Goal: Transaction & Acquisition: Purchase product/service

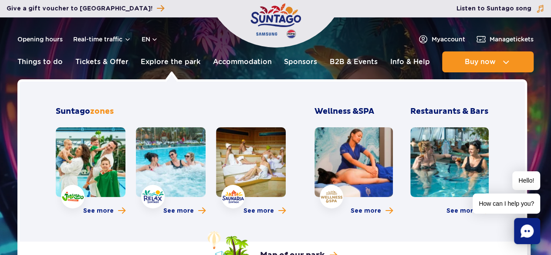
click at [87, 159] on link at bounding box center [91, 162] width 70 height 70
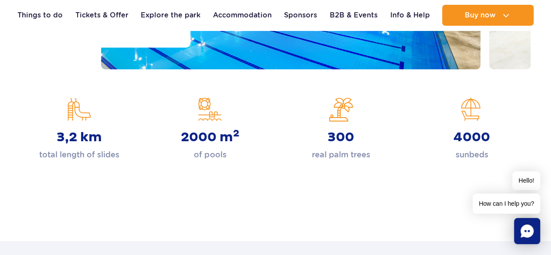
scroll to position [291, 0]
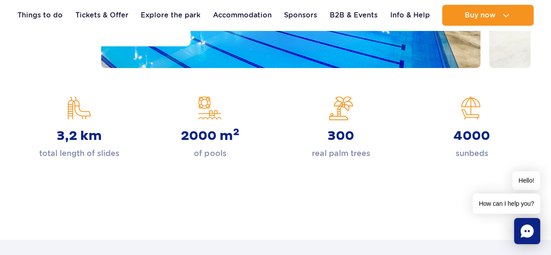
click at [83, 119] on div "3,2 km total length of slides" at bounding box center [79, 128] width 118 height 64
click at [98, 150] on p "total length of slides" at bounding box center [79, 153] width 80 height 12
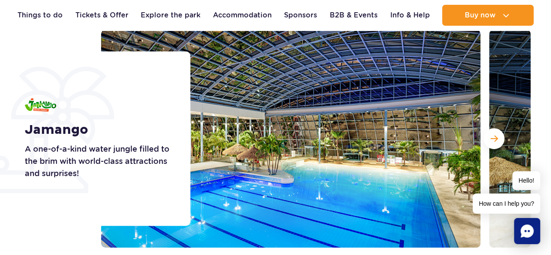
scroll to position [108, 0]
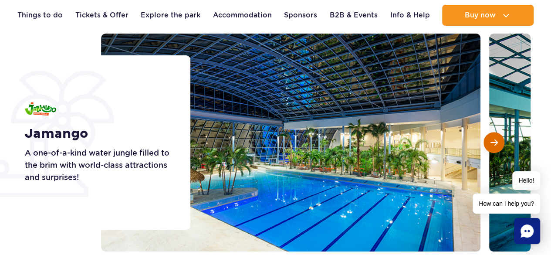
click at [492, 149] on button "Next slide" at bounding box center [494, 142] width 21 height 21
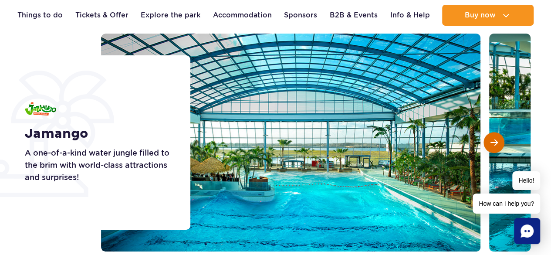
click at [498, 145] on button "Next slide" at bounding box center [494, 142] width 21 height 21
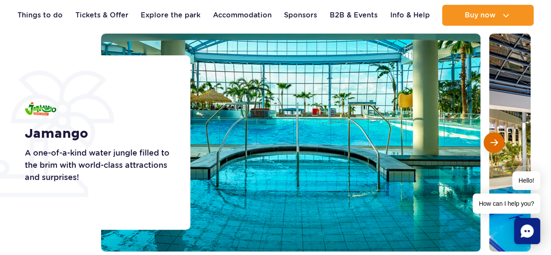
click at [500, 146] on button "Next slide" at bounding box center [494, 142] width 21 height 21
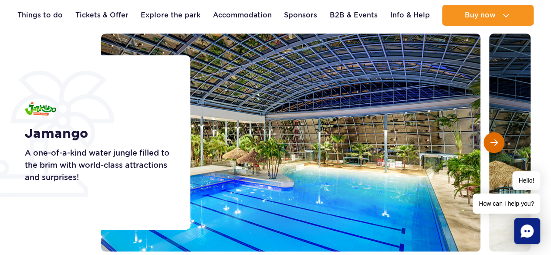
click at [501, 145] on button "Next slide" at bounding box center [494, 142] width 21 height 21
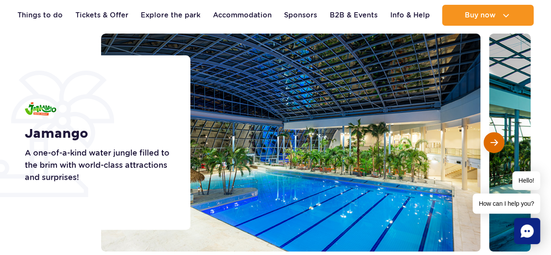
click at [496, 150] on button "Next slide" at bounding box center [494, 142] width 21 height 21
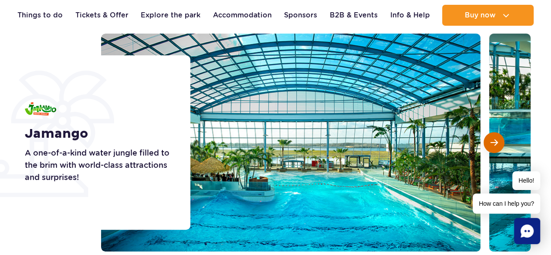
click at [494, 149] on button "Next slide" at bounding box center [494, 142] width 21 height 21
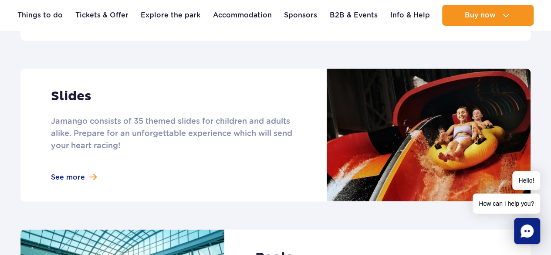
scroll to position [753, 0]
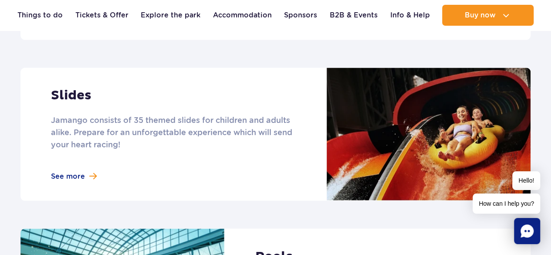
click at [98, 157] on link at bounding box center [275, 134] width 511 height 133
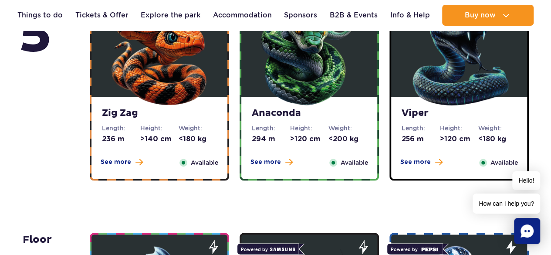
scroll to position [657, 0]
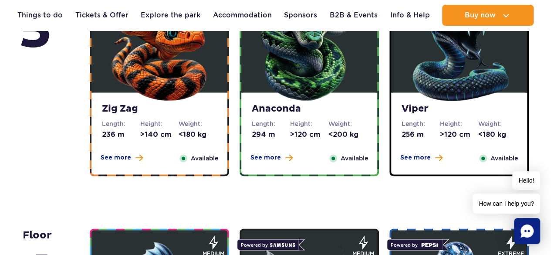
click at [184, 92] on img at bounding box center [159, 51] width 105 height 105
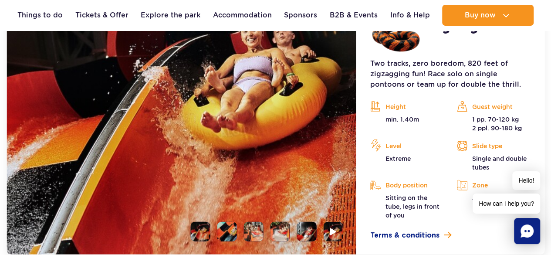
scroll to position [868, 0]
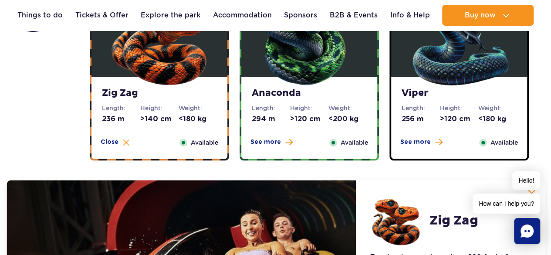
click at [359, 75] on img at bounding box center [309, 35] width 105 height 105
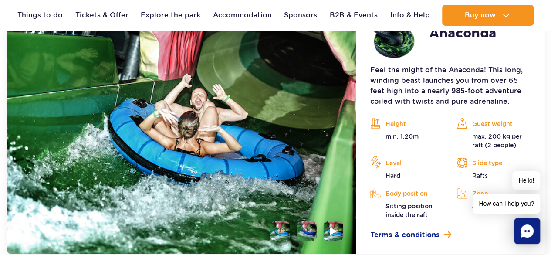
scroll to position [860, 0]
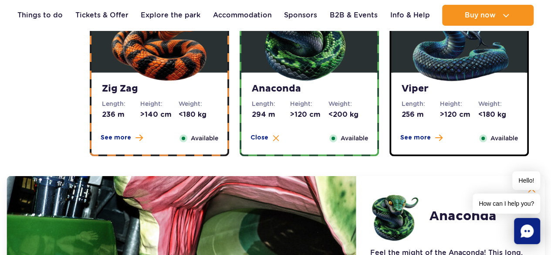
click at [493, 137] on span "Available" at bounding box center [504, 138] width 27 height 10
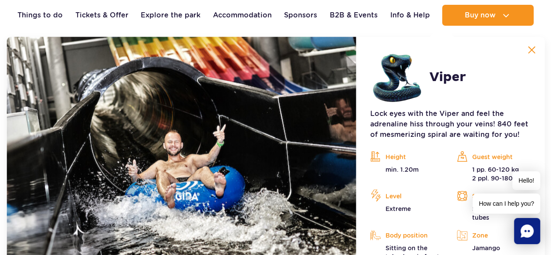
scroll to position [821, 0]
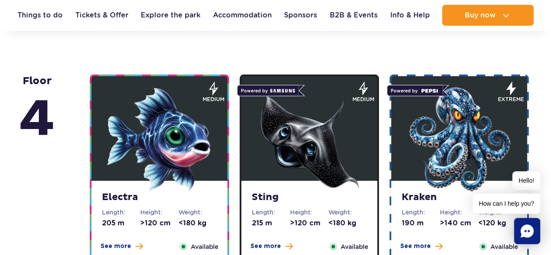
click at [178, 140] on img at bounding box center [159, 139] width 105 height 105
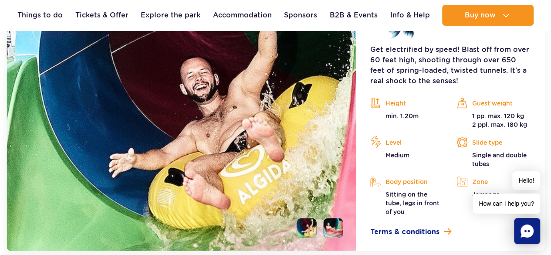
scroll to position [1130, 0]
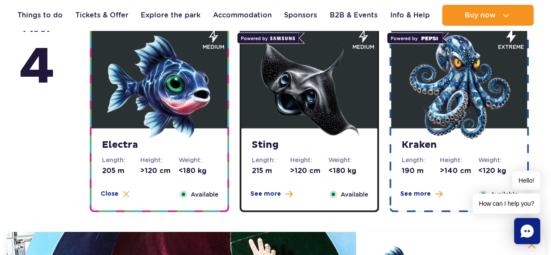
click at [356, 179] on div "Sting Length: 215 m Height: >120 cm Weight: <180 kg See more Close Available" at bounding box center [310, 170] width 136 height 82
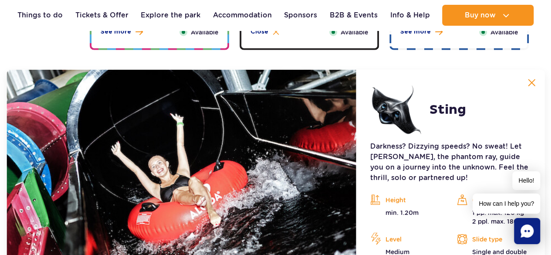
scroll to position [1043, 0]
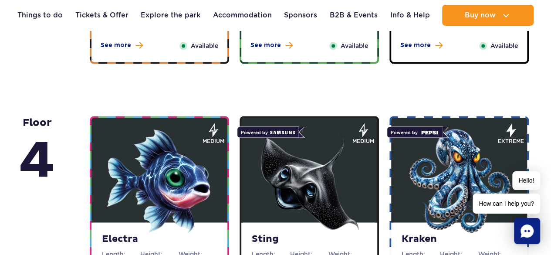
click at [483, 171] on div "Hello! How can I help you?" at bounding box center [507, 192] width 68 height 42
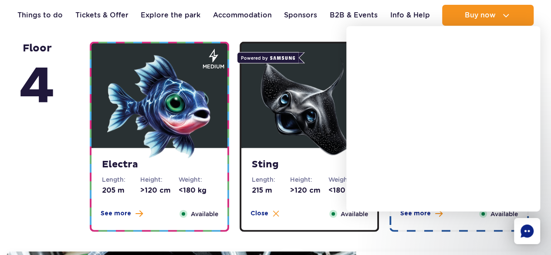
scroll to position [844, 0]
click at [468, 226] on div at bounding box center [454, 162] width 194 height 185
click at [520, 233] on rect "Chat" at bounding box center [527, 231] width 26 height 26
click at [521, 240] on rect "Chat" at bounding box center [527, 231] width 26 height 26
click at [481, 238] on div at bounding box center [454, 162] width 194 height 185
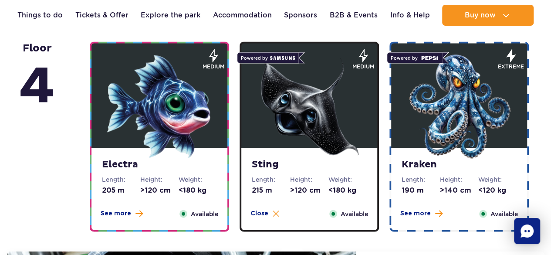
click at [490, 103] on div at bounding box center [454, 162] width 194 height 185
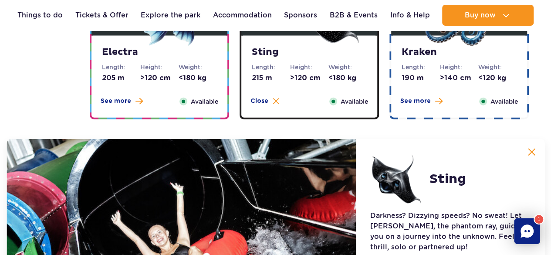
click at [517, 99] on span "Available" at bounding box center [504, 102] width 27 height 10
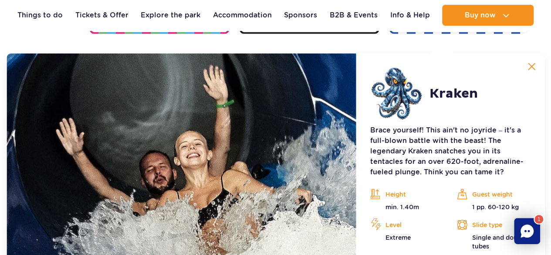
scroll to position [1043, 0]
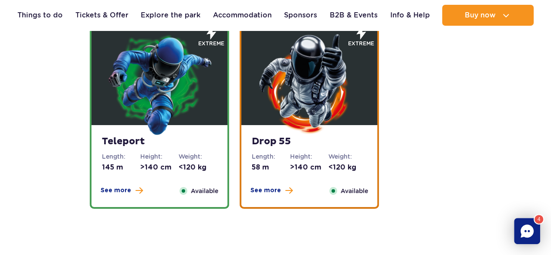
click at [194, 106] on img at bounding box center [159, 83] width 105 height 105
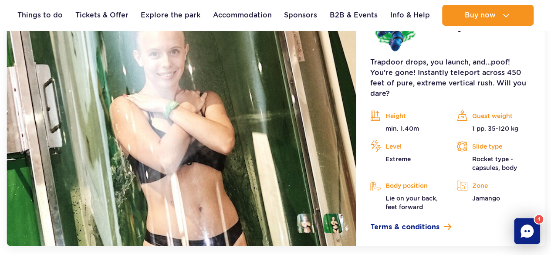
scroll to position [1321, 0]
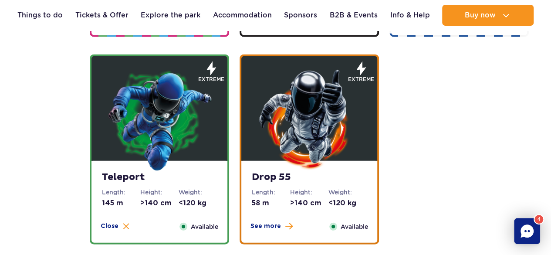
click at [357, 156] on img at bounding box center [309, 119] width 105 height 105
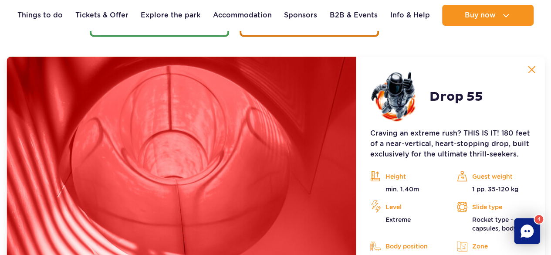
scroll to position [1250, 0]
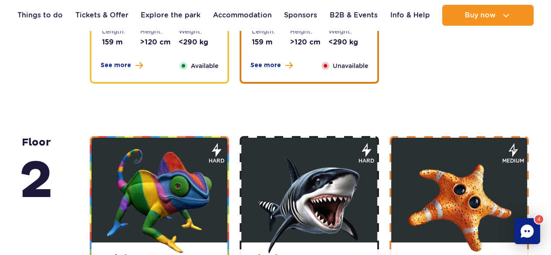
click at [195, 64] on span "Available" at bounding box center [204, 66] width 27 height 10
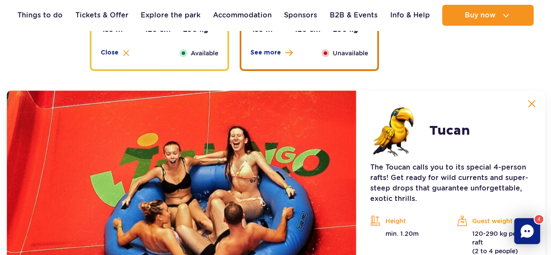
scroll to position [1427, 0]
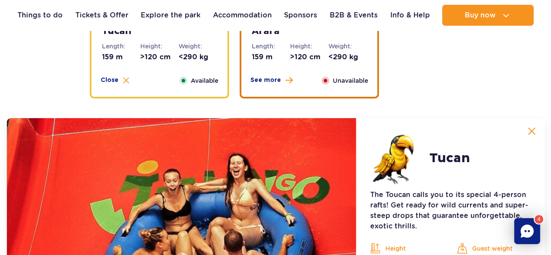
click at [356, 80] on span "Unavailable" at bounding box center [350, 81] width 35 height 10
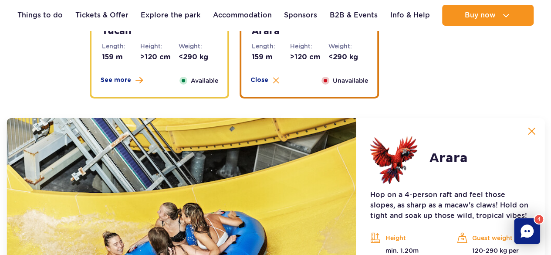
scroll to position [1493, 0]
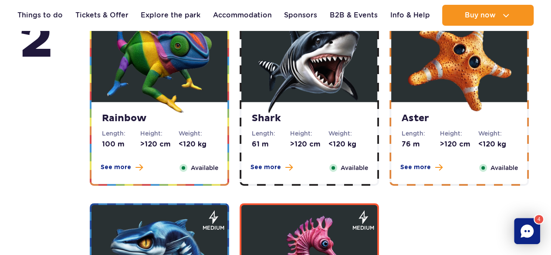
click at [187, 107] on img at bounding box center [159, 60] width 105 height 105
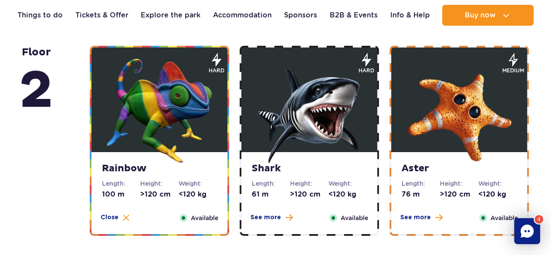
click at [343, 185] on dt "Weight:" at bounding box center [348, 183] width 38 height 9
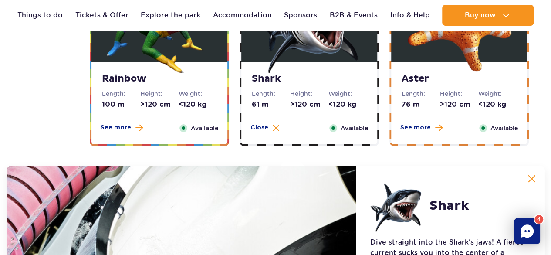
click at [487, 111] on div "Aster Length: 76 m Height: >120 cm Weight: <120 kg See more Close Available" at bounding box center [459, 103] width 136 height 82
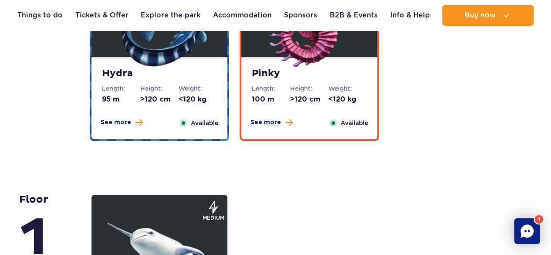
scroll to position [2099, 0]
click at [178, 70] on strong "Hydra" at bounding box center [159, 74] width 115 height 12
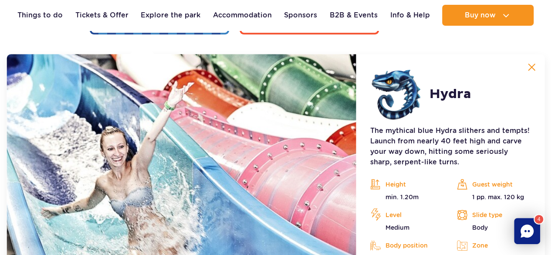
scroll to position [1931, 0]
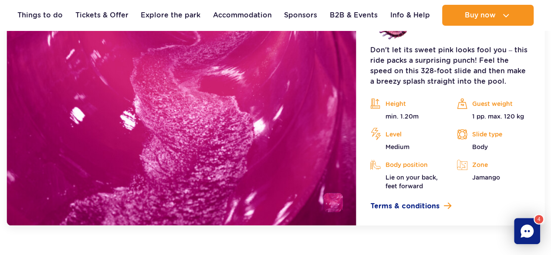
scroll to position [2022, 0]
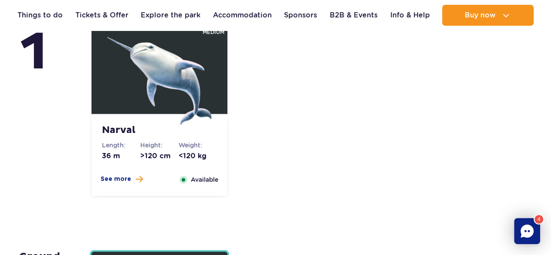
click at [179, 81] on img at bounding box center [159, 72] width 105 height 105
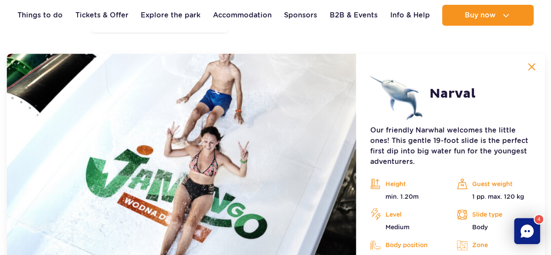
scroll to position [2185, 0]
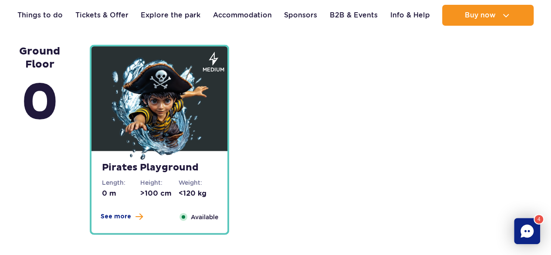
click at [187, 127] on img at bounding box center [159, 110] width 105 height 105
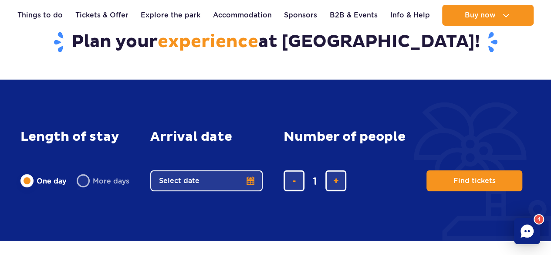
scroll to position [2768, 0]
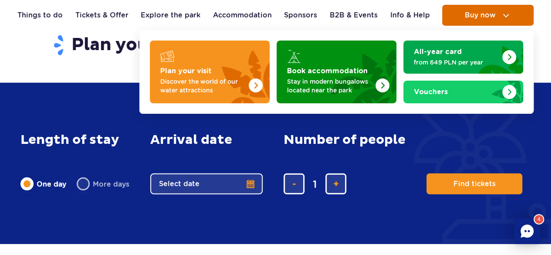
click at [453, 11] on button "Buy now" at bounding box center [488, 15] width 92 height 21
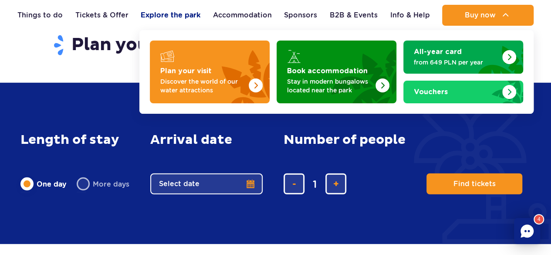
click at [180, 15] on link "Explore the park" at bounding box center [171, 15] width 60 height 21
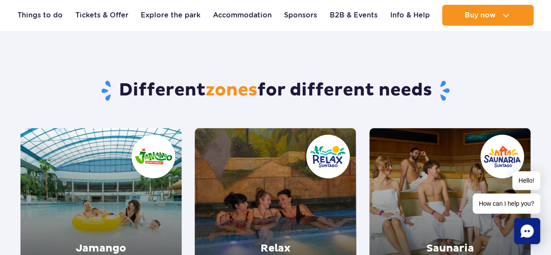
scroll to position [51, 0]
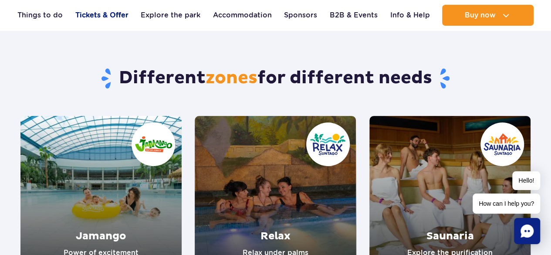
click at [99, 20] on link "Tickets & Offer" at bounding box center [101, 15] width 53 height 21
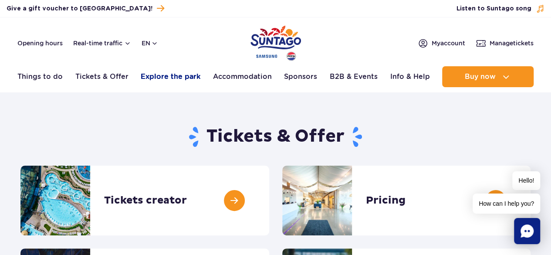
click at [160, 83] on link "Explore the park" at bounding box center [171, 76] width 60 height 21
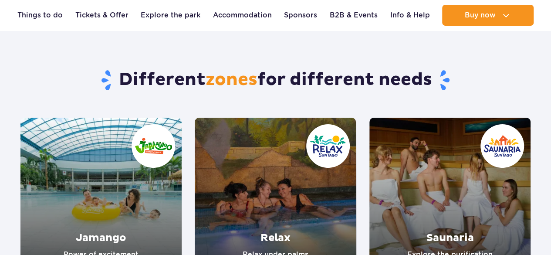
click at [68, 159] on link "Jamango" at bounding box center [100, 198] width 161 height 161
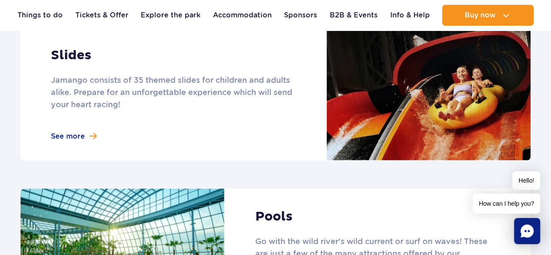
scroll to position [809, 0]
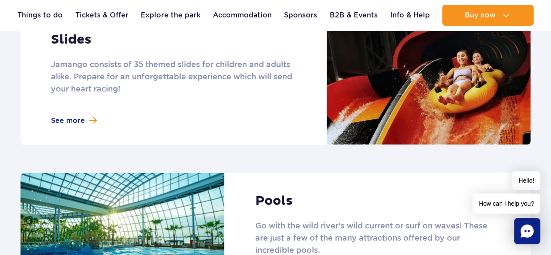
click at [70, 115] on link at bounding box center [275, 78] width 511 height 133
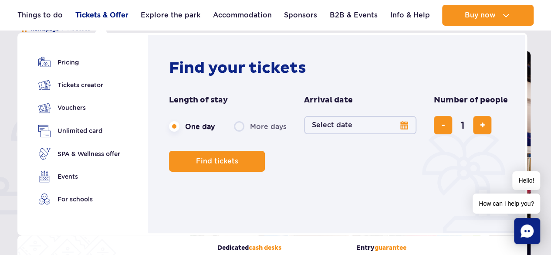
click at [103, 14] on link "Tickets & Offer" at bounding box center [101, 15] width 53 height 21
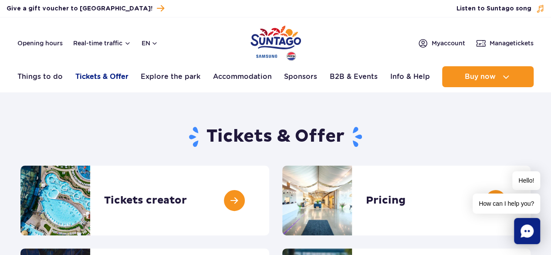
click at [92, 77] on link "Tickets & Offer" at bounding box center [101, 76] width 53 height 21
click at [269, 202] on link at bounding box center [269, 201] width 0 height 70
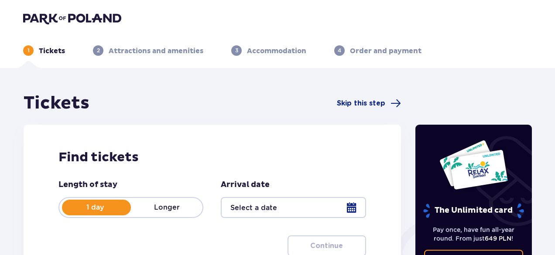
click at [350, 204] on div at bounding box center [293, 207] width 145 height 21
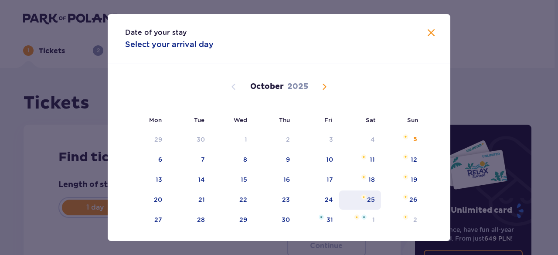
click at [370, 198] on div "25" at bounding box center [371, 199] width 8 height 9
type input "[DATE]"
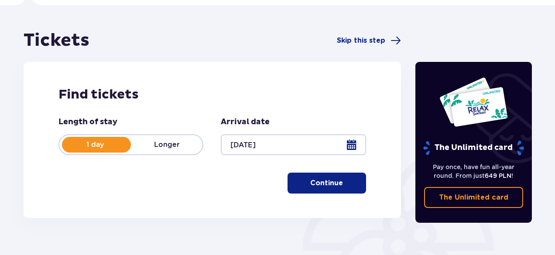
scroll to position [63, 0]
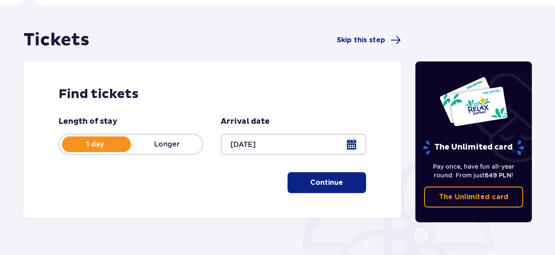
click at [329, 184] on p "Continue" at bounding box center [326, 183] width 33 height 10
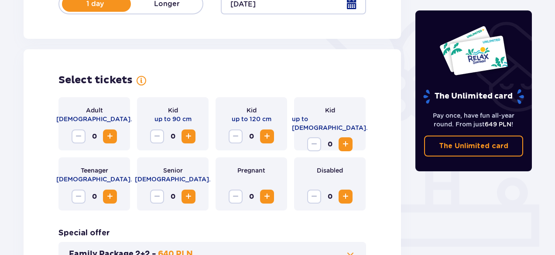
scroll to position [242, 0]
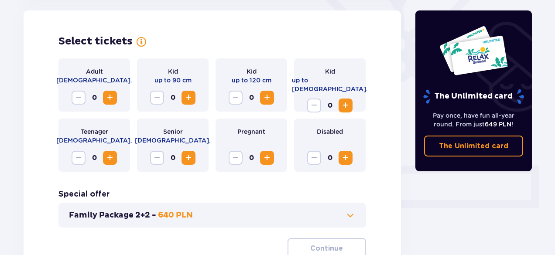
click at [344, 100] on span "Increase" at bounding box center [345, 105] width 10 height 10
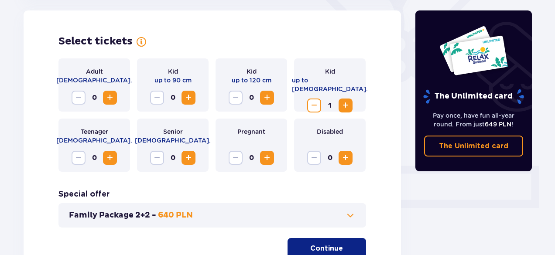
click at [344, 100] on span "Increase" at bounding box center [345, 105] width 10 height 10
click at [113, 97] on span "Increase" at bounding box center [110, 97] width 10 height 10
click at [112, 156] on span "Increase" at bounding box center [110, 158] width 10 height 10
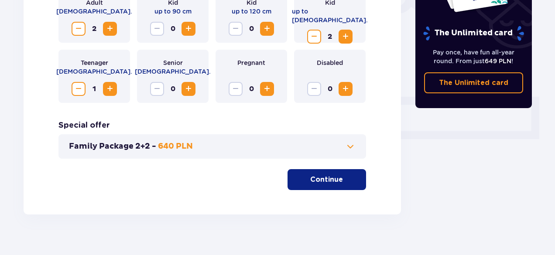
scroll to position [316, 0]
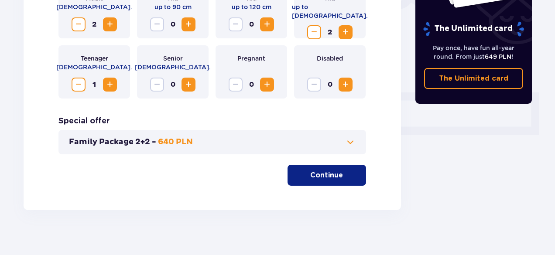
click at [351, 143] on span at bounding box center [350, 142] width 10 height 10
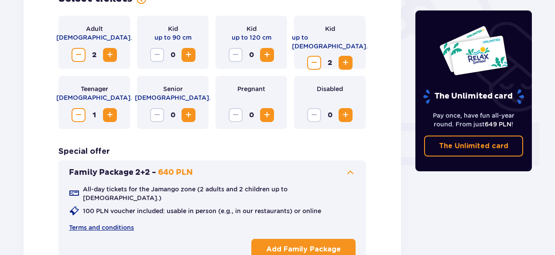
scroll to position [285, 0]
click at [75, 56] on span "Decrease" at bounding box center [78, 55] width 10 height 10
click at [80, 55] on span "Decrease" at bounding box center [78, 55] width 10 height 10
click at [314, 58] on span "Decrease" at bounding box center [314, 63] width 10 height 10
click at [315, 58] on span "Decrease" at bounding box center [314, 63] width 10 height 10
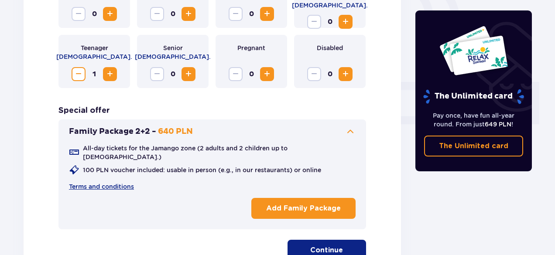
scroll to position [331, 0]
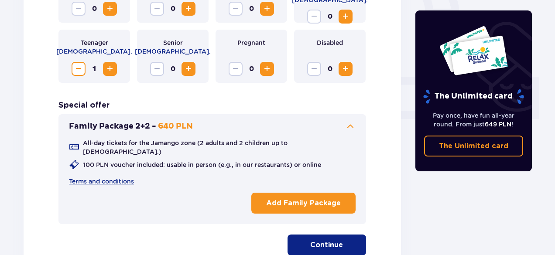
click at [308, 198] on p "Add Family Package" at bounding box center [303, 203] width 75 height 10
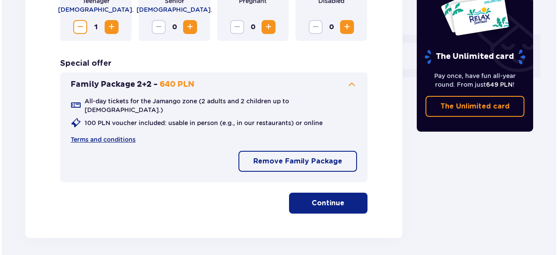
scroll to position [401, 0]
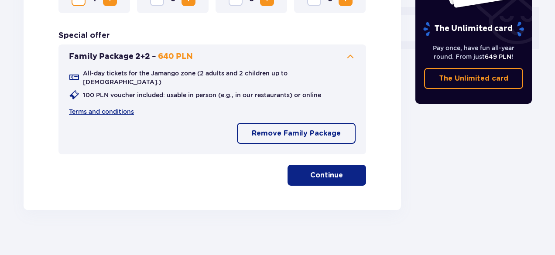
click at [327, 170] on p "Continue" at bounding box center [326, 175] width 33 height 10
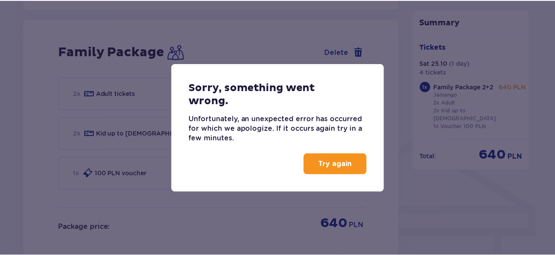
scroll to position [573, 0]
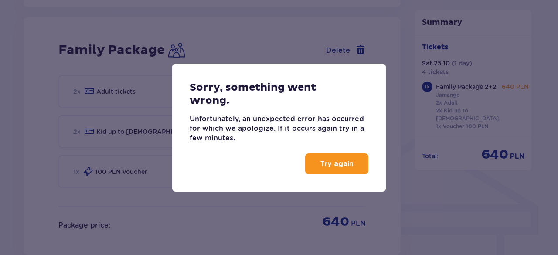
click at [334, 161] on p "Try again" at bounding box center [337, 164] width 34 height 10
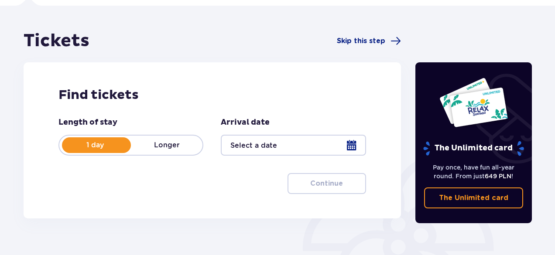
scroll to position [58, 0]
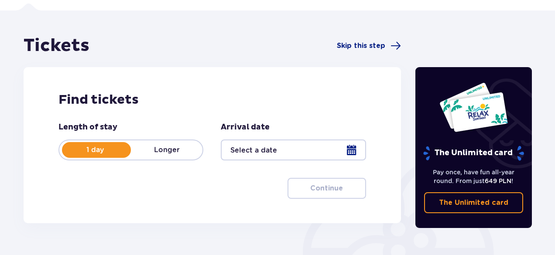
click at [347, 153] on div at bounding box center [293, 150] width 145 height 21
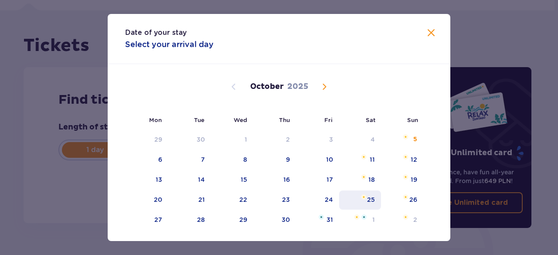
click at [369, 204] on div "25" at bounding box center [360, 200] width 42 height 19
type input "[DATE]"
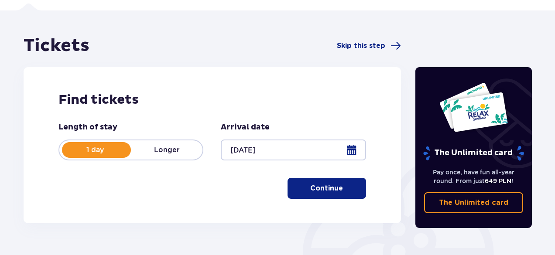
click at [330, 191] on p "Continue" at bounding box center [326, 189] width 33 height 10
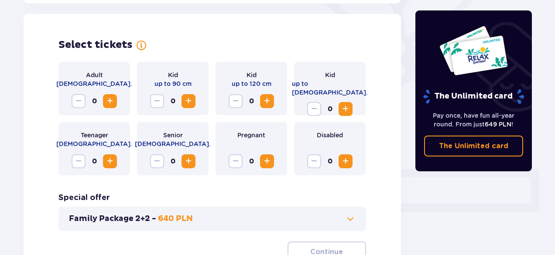
scroll to position [242, 0]
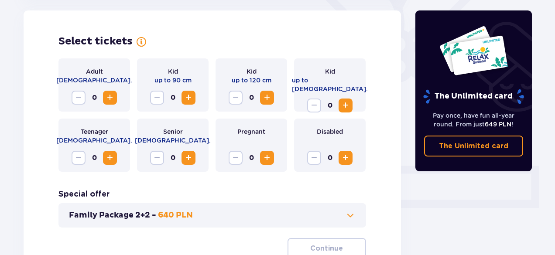
click at [348, 216] on span at bounding box center [350, 215] width 10 height 10
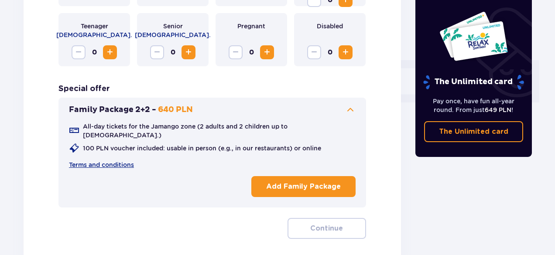
scroll to position [348, 0]
click at [112, 53] on span "Increase" at bounding box center [110, 52] width 10 height 10
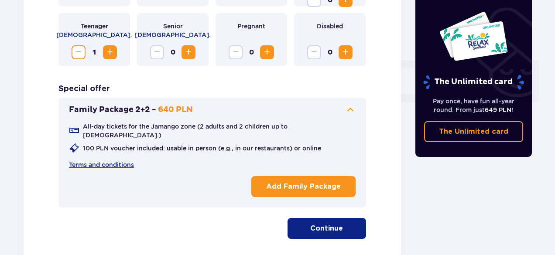
click at [299, 182] on p "Add Family Package" at bounding box center [303, 187] width 75 height 10
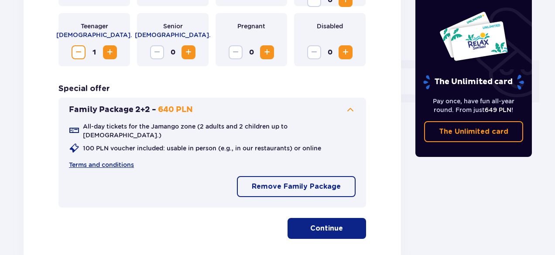
click at [331, 224] on p "Continue" at bounding box center [326, 229] width 33 height 10
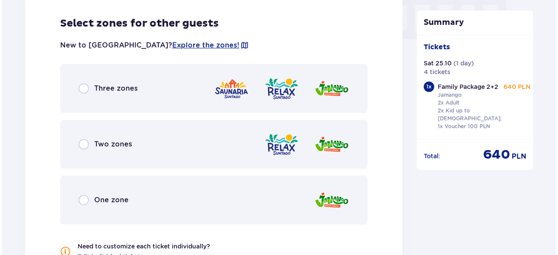
scroll to position [882, 0]
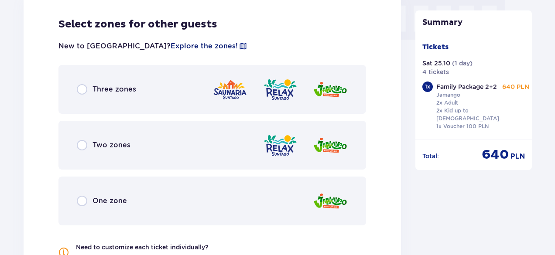
click at [170, 41] on span "Explore the zones!" at bounding box center [203, 46] width 67 height 10
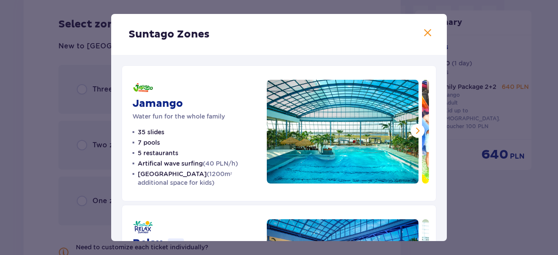
click at [417, 132] on span at bounding box center [417, 131] width 10 height 10
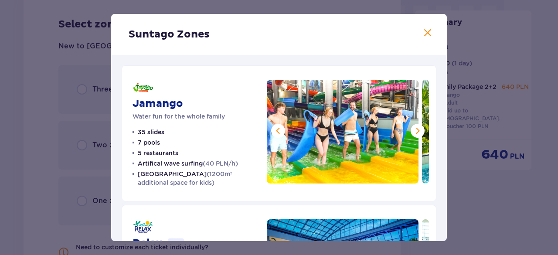
click at [417, 132] on span at bounding box center [417, 131] width 10 height 10
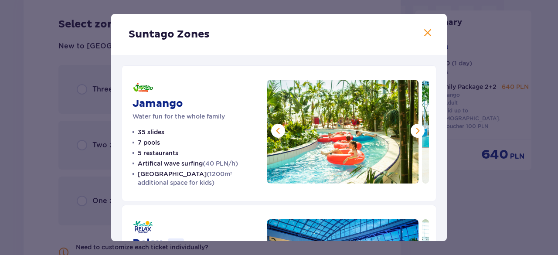
click at [417, 132] on span at bounding box center [417, 131] width 10 height 10
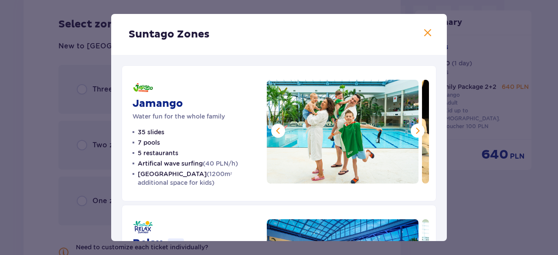
click at [417, 132] on span at bounding box center [417, 131] width 10 height 10
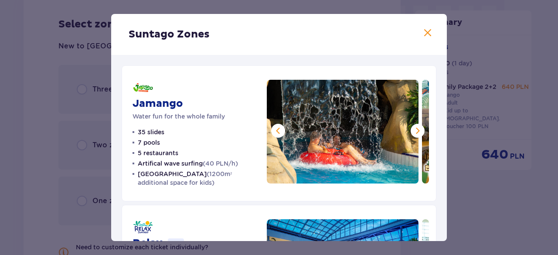
click at [415, 130] on span at bounding box center [417, 131] width 10 height 10
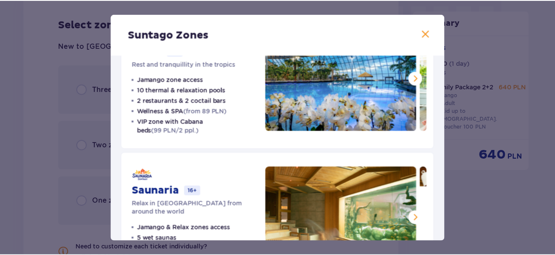
scroll to position [193, 0]
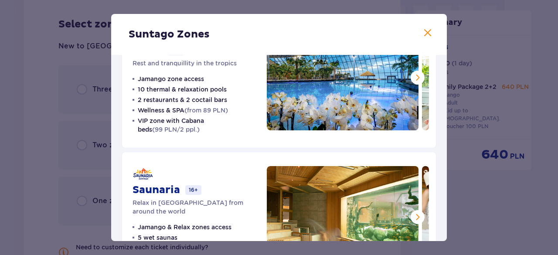
click at [417, 73] on span at bounding box center [417, 77] width 10 height 10
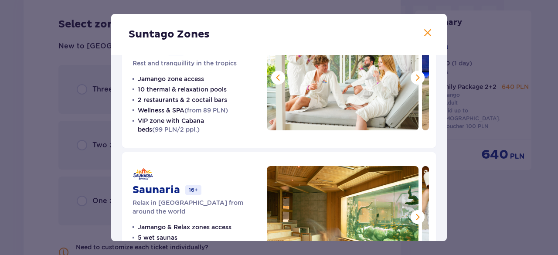
click at [417, 73] on span at bounding box center [417, 77] width 10 height 10
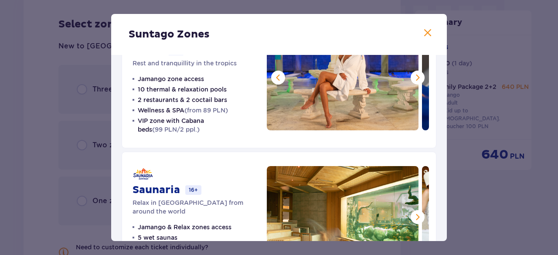
click at [417, 73] on span at bounding box center [417, 77] width 10 height 10
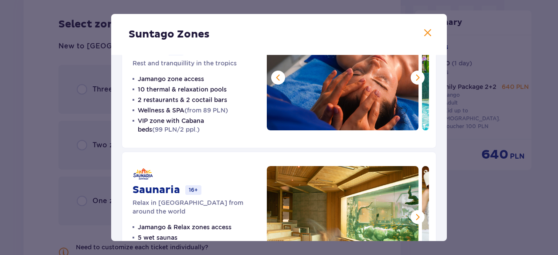
click at [417, 73] on span at bounding box center [417, 77] width 10 height 10
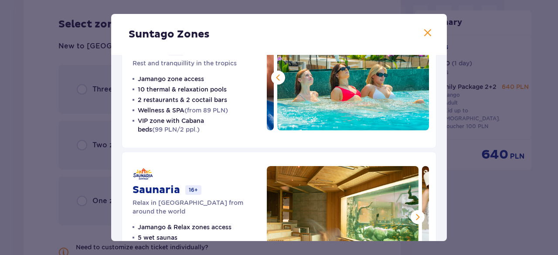
click at [417, 73] on img at bounding box center [353, 79] width 152 height 104
click at [277, 78] on span at bounding box center [278, 77] width 10 height 10
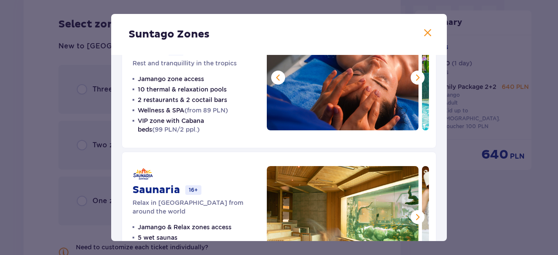
click at [277, 78] on span at bounding box center [278, 77] width 10 height 10
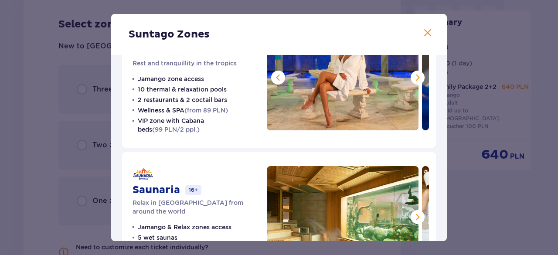
click at [277, 78] on span at bounding box center [278, 77] width 10 height 10
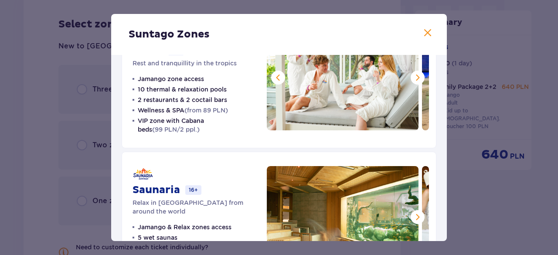
click at [277, 78] on span at bounding box center [278, 77] width 10 height 10
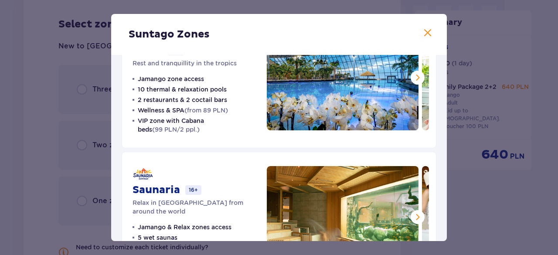
click at [277, 78] on img at bounding box center [343, 79] width 152 height 104
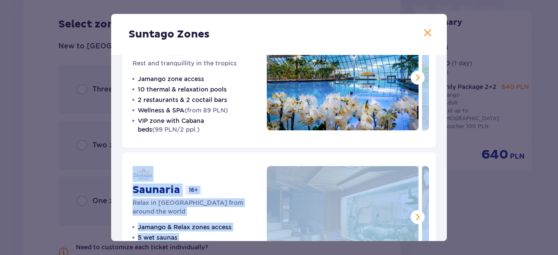
drag, startPoint x: 444, startPoint y: 144, endPoint x: 452, endPoint y: 167, distance: 24.0
click at [452, 167] on div "Suntago Zones Jamango Water fun for the whole family 35 slides 7 pools 5 restau…" at bounding box center [279, 127] width 558 height 255
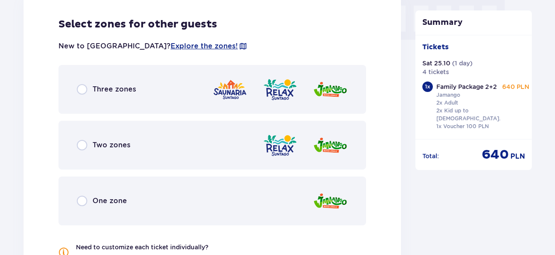
click at [282, 140] on img at bounding box center [279, 145] width 35 height 25
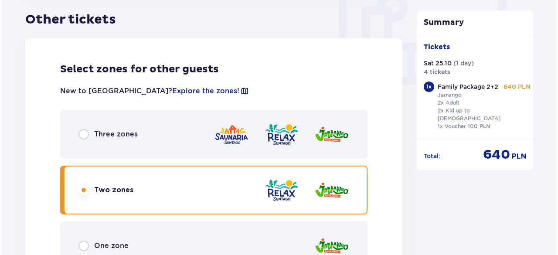
scroll to position [868, 0]
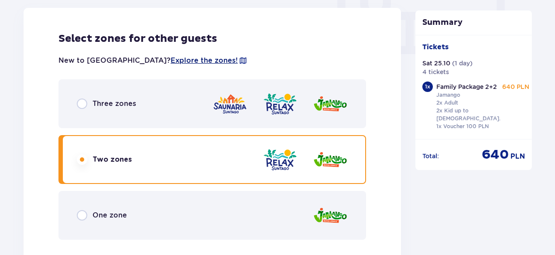
click at [170, 56] on span "Explore the zones!" at bounding box center [203, 61] width 67 height 10
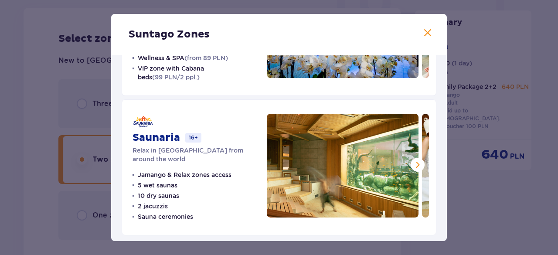
scroll to position [245, 0]
click at [412, 167] on span at bounding box center [417, 165] width 10 height 10
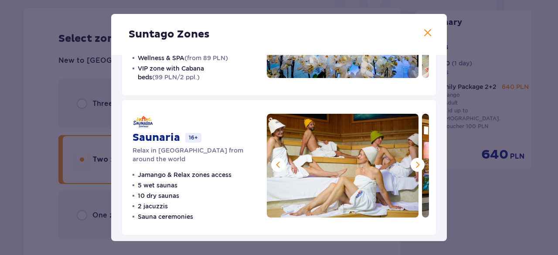
click at [418, 167] on span at bounding box center [417, 165] width 10 height 10
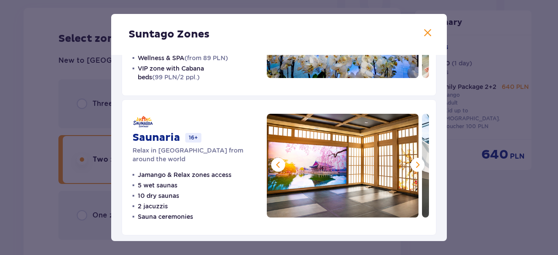
click at [419, 168] on span at bounding box center [417, 165] width 10 height 10
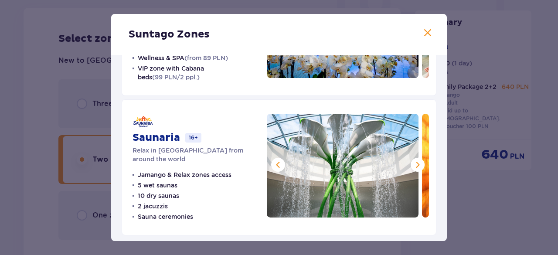
click at [415, 166] on span at bounding box center [417, 165] width 10 height 10
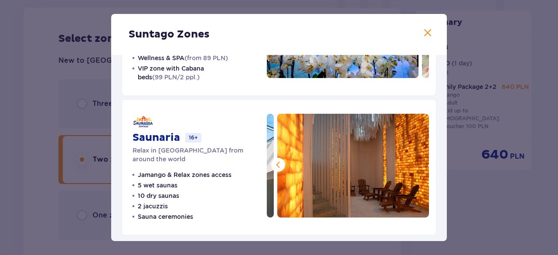
click at [273, 167] on span at bounding box center [278, 165] width 10 height 10
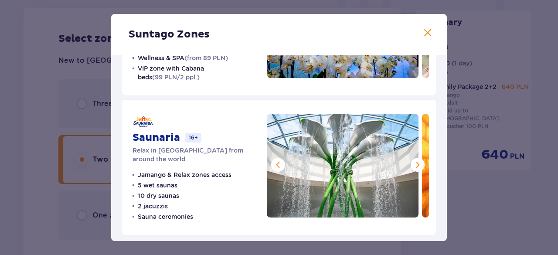
click at [273, 168] on span at bounding box center [278, 165] width 10 height 10
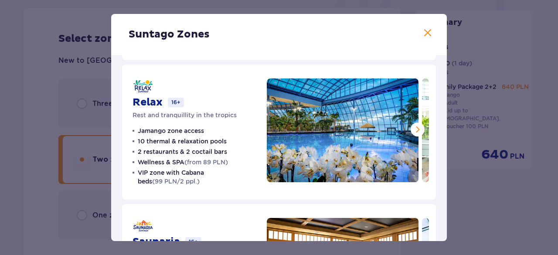
scroll to position [132, 0]
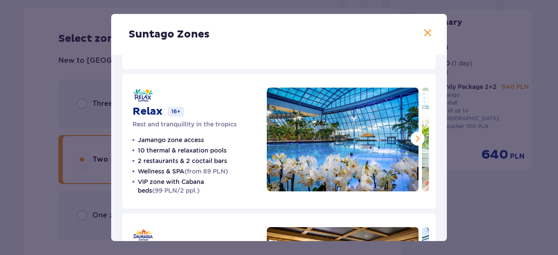
click at [414, 142] on span at bounding box center [417, 138] width 10 height 10
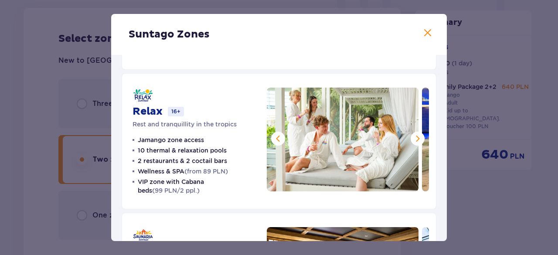
click at [416, 143] on button at bounding box center [418, 139] width 14 height 14
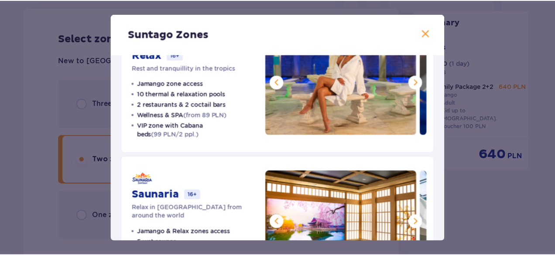
scroll to position [190, 0]
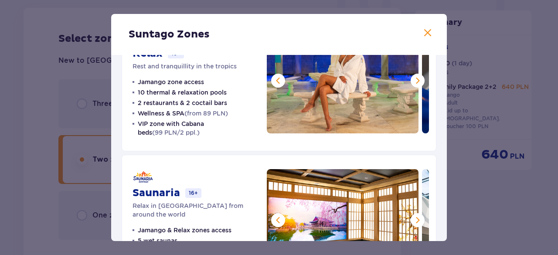
click at [423, 37] on span at bounding box center [427, 33] width 10 height 10
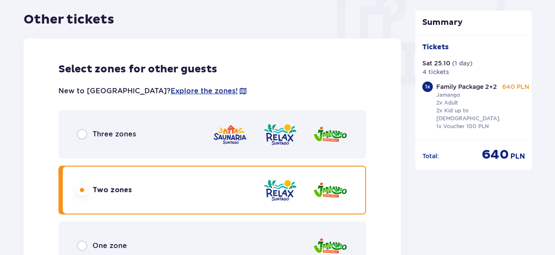
scroll to position [838, 0]
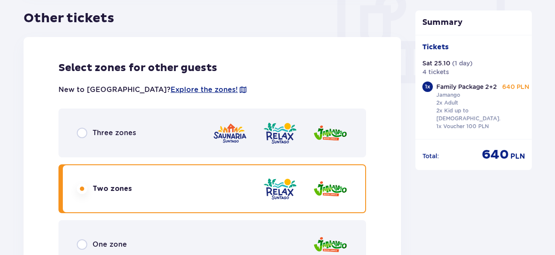
click at [84, 128] on input "radio" at bounding box center [82, 133] width 10 height 10
radio input "true"
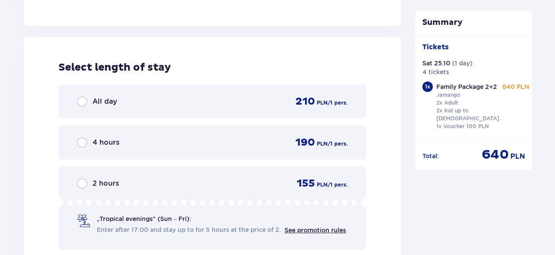
scroll to position [1151, 0]
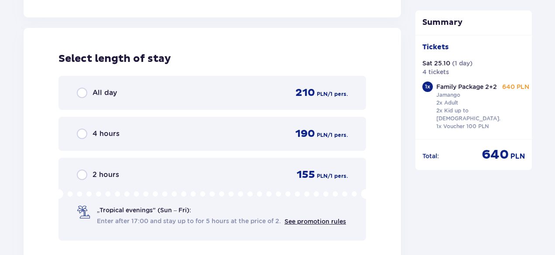
click at [81, 130] on input "radio" at bounding box center [82, 134] width 10 height 10
radio input "true"
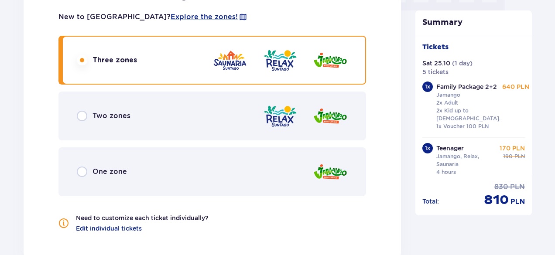
scroll to position [909, 0]
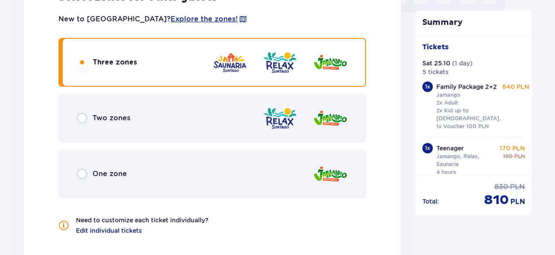
click at [86, 169] on input "radio" at bounding box center [82, 174] width 10 height 10
radio input "true"
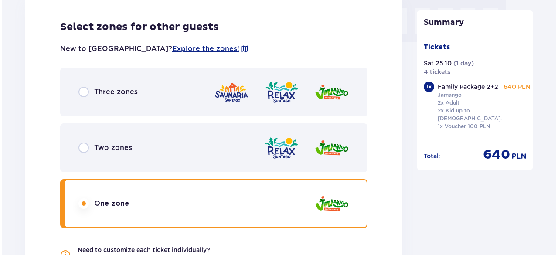
scroll to position [876, 0]
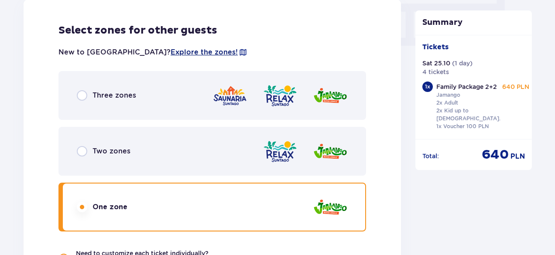
click at [170, 48] on span "Explore the zones!" at bounding box center [203, 53] width 67 height 10
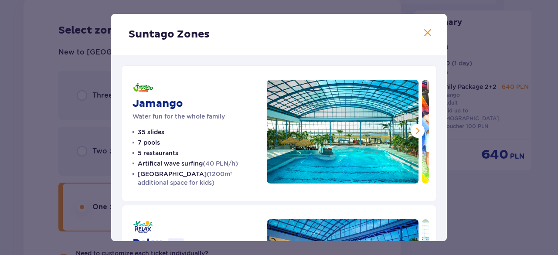
click at [414, 132] on span at bounding box center [417, 131] width 10 height 10
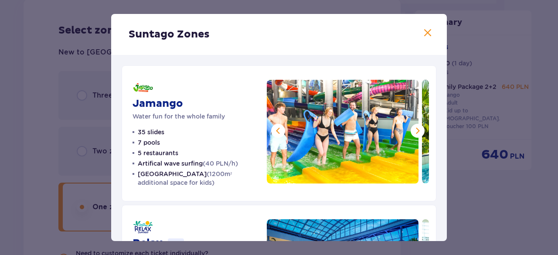
click at [418, 133] on span at bounding box center [417, 131] width 10 height 10
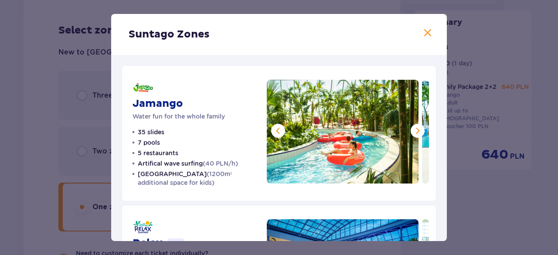
click at [419, 135] on button at bounding box center [418, 131] width 14 height 14
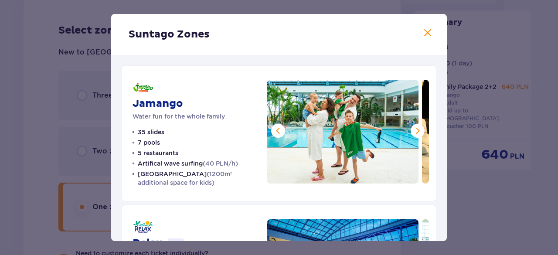
click at [418, 133] on span at bounding box center [417, 131] width 10 height 10
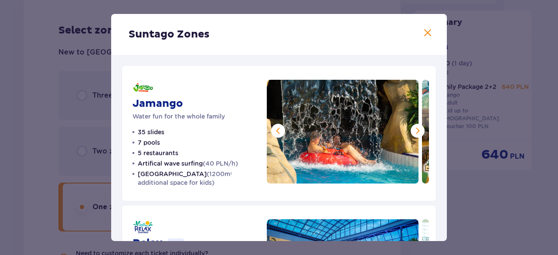
click at [415, 134] on span at bounding box center [417, 131] width 10 height 10
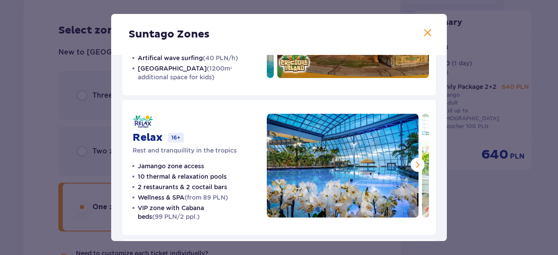
scroll to position [112, 0]
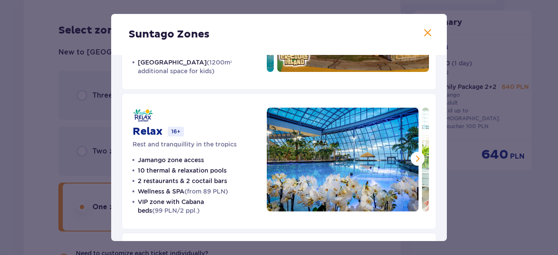
click at [412, 161] on span at bounding box center [417, 158] width 10 height 10
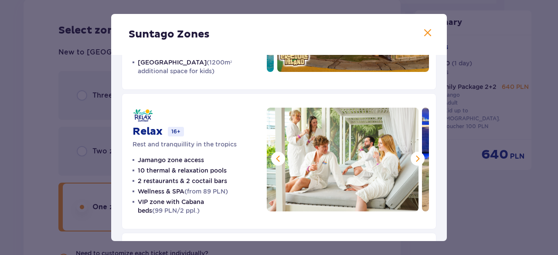
click at [418, 162] on span at bounding box center [417, 158] width 10 height 10
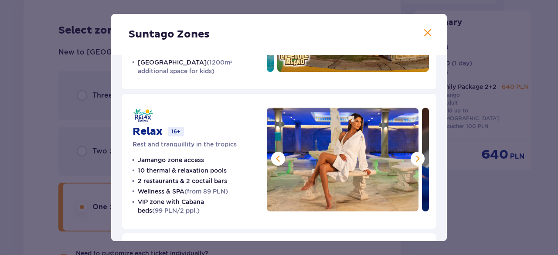
click at [416, 161] on span at bounding box center [417, 158] width 10 height 10
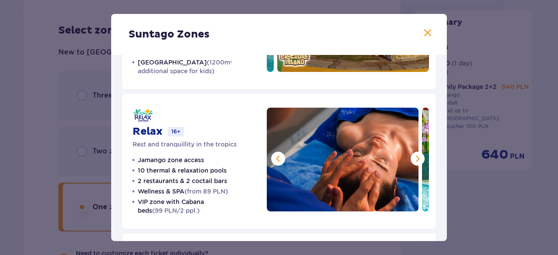
click at [415, 160] on span at bounding box center [417, 158] width 10 height 10
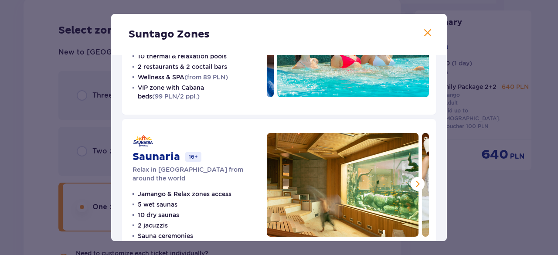
scroll to position [245, 0]
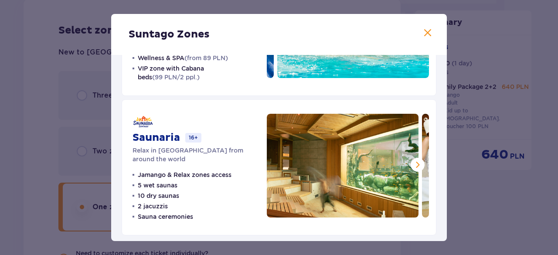
click at [413, 167] on span at bounding box center [417, 165] width 10 height 10
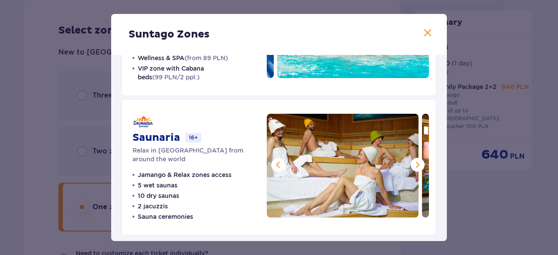
click at [417, 167] on span at bounding box center [417, 165] width 10 height 10
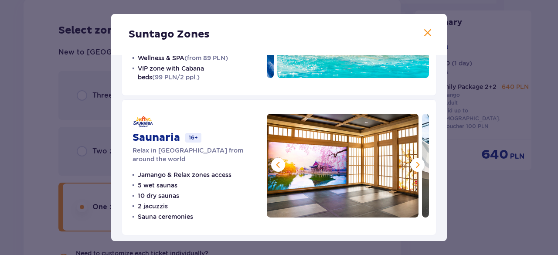
click at [419, 167] on span at bounding box center [417, 165] width 10 height 10
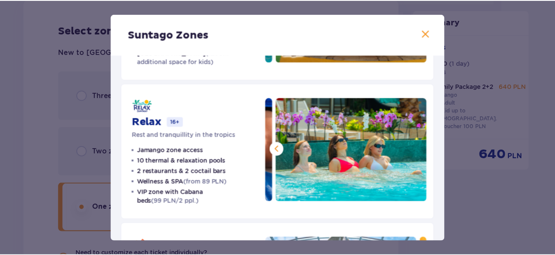
scroll to position [121, 0]
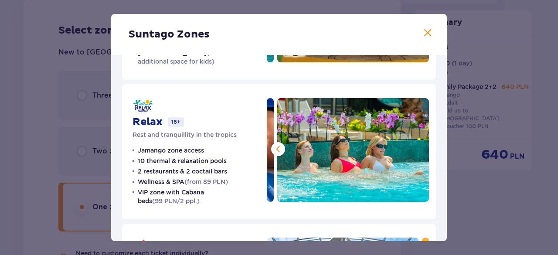
click at [427, 36] on span at bounding box center [427, 33] width 10 height 10
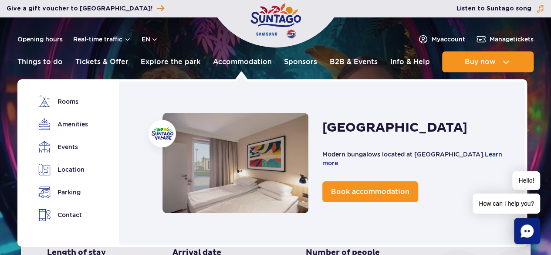
click at [241, 171] on link "Accommodation" at bounding box center [236, 163] width 146 height 100
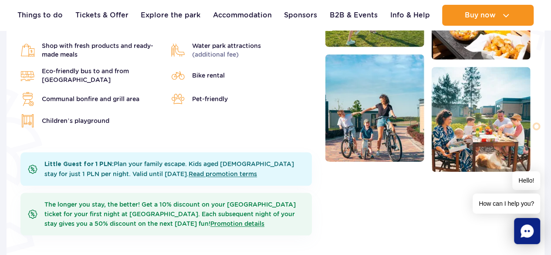
scroll to position [341, 0]
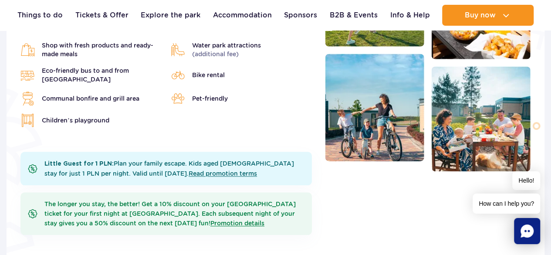
click at [484, 148] on img at bounding box center [481, 118] width 99 height 105
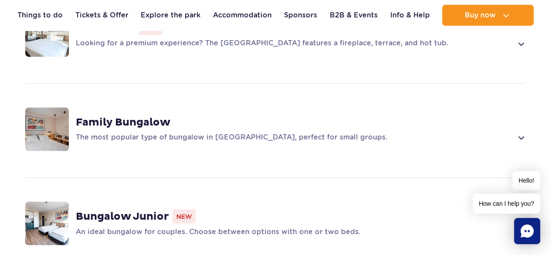
scroll to position [717, 0]
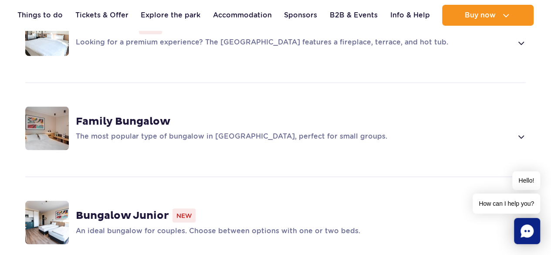
click at [120, 115] on div "Family Bungalow The most popular type of bungalow in [GEOGRAPHIC_DATA], perfect…" at bounding box center [301, 128] width 450 height 27
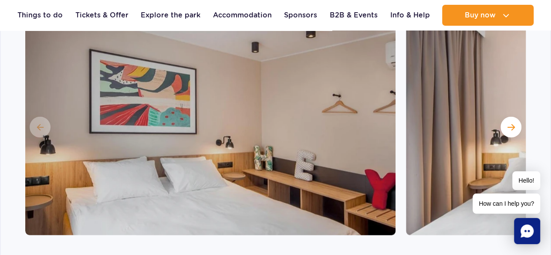
scroll to position [893, 0]
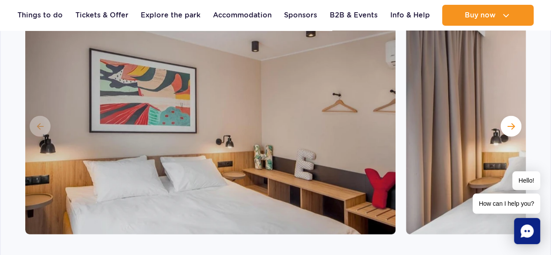
click at [510, 123] on span "Next slide" at bounding box center [511, 127] width 7 height 8
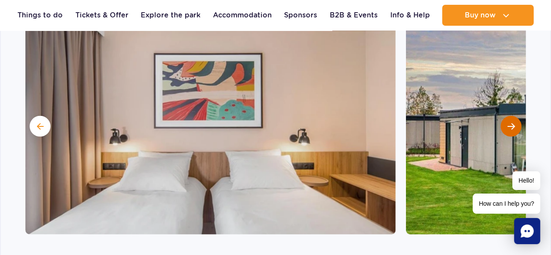
click at [511, 119] on button "Next slide" at bounding box center [511, 126] width 21 height 21
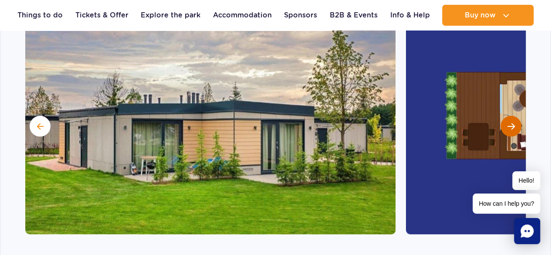
click at [513, 120] on button "Next slide" at bounding box center [511, 126] width 21 height 21
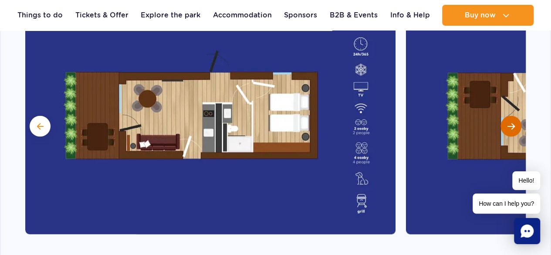
click at [506, 119] on button "Next slide" at bounding box center [511, 126] width 21 height 21
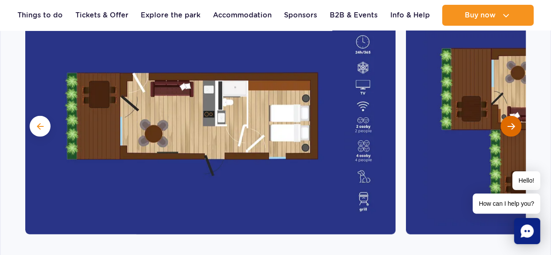
click at [511, 118] on button "Next slide" at bounding box center [511, 126] width 21 height 21
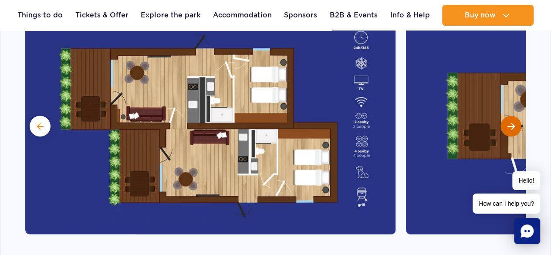
click at [509, 118] on button "Next slide" at bounding box center [511, 126] width 21 height 21
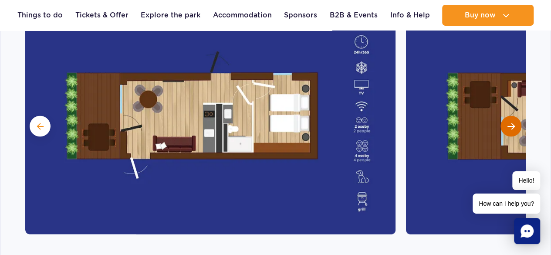
click at [514, 119] on button "Next slide" at bounding box center [511, 126] width 21 height 21
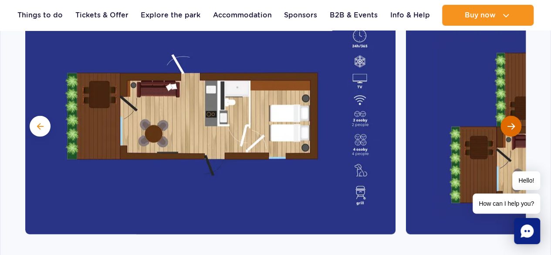
click at [511, 118] on button "Next slide" at bounding box center [511, 126] width 21 height 21
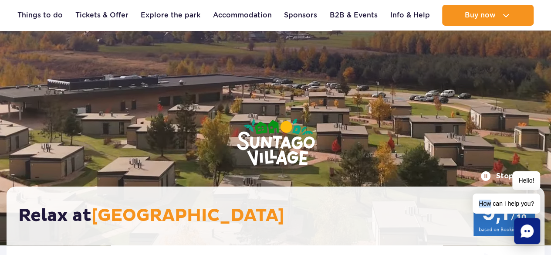
scroll to position [0, 0]
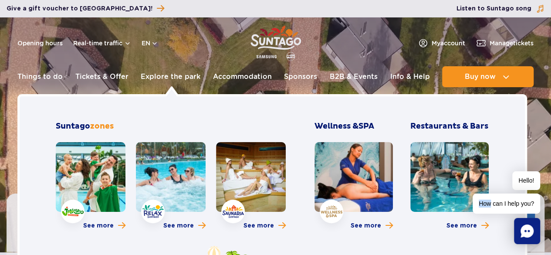
click at [98, 171] on link at bounding box center [91, 177] width 70 height 70
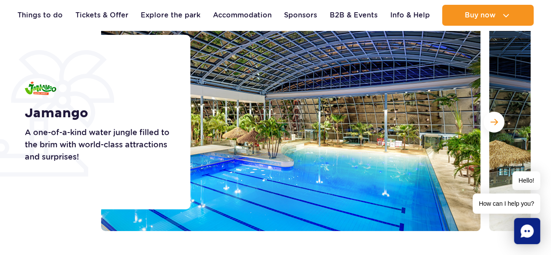
scroll to position [131, 0]
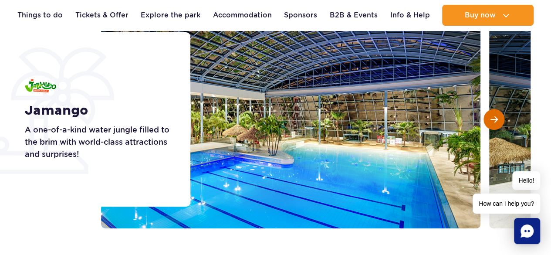
click at [496, 125] on button "Next slide" at bounding box center [494, 119] width 21 height 21
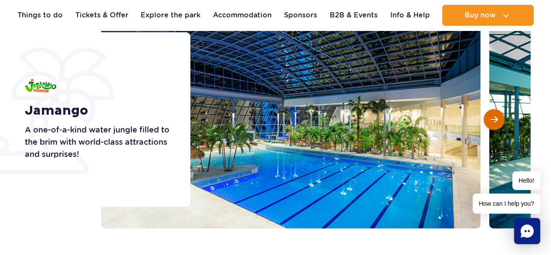
click at [496, 126] on button "Next slide" at bounding box center [494, 119] width 21 height 21
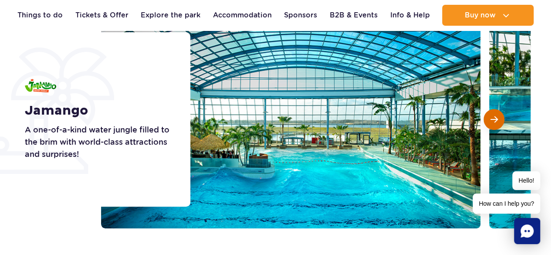
click at [491, 129] on button "Next slide" at bounding box center [494, 119] width 21 height 21
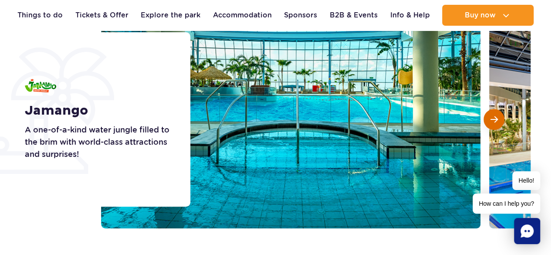
click at [492, 129] on button "Next slide" at bounding box center [494, 119] width 21 height 21
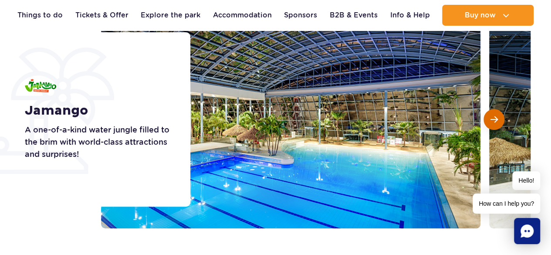
click at [494, 126] on button "Next slide" at bounding box center [494, 119] width 21 height 21
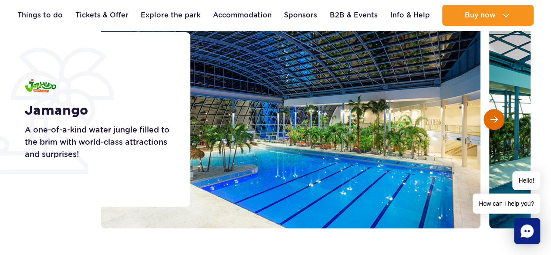
click at [494, 124] on button "Next slide" at bounding box center [494, 119] width 21 height 21
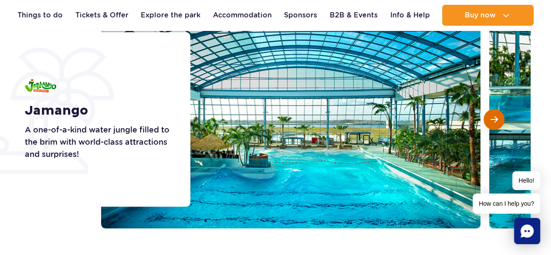
click at [494, 122] on span "Next slide" at bounding box center [494, 120] width 7 height 8
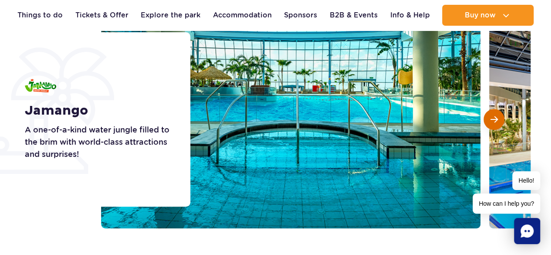
click at [496, 123] on span "Next slide" at bounding box center [494, 120] width 7 height 8
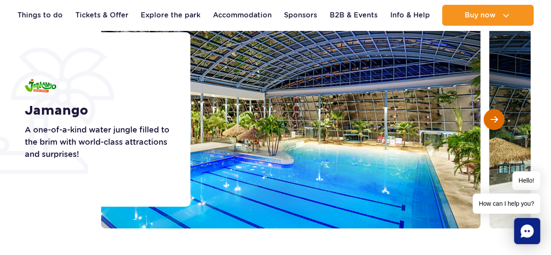
click at [497, 122] on span "Next slide" at bounding box center [494, 120] width 7 height 8
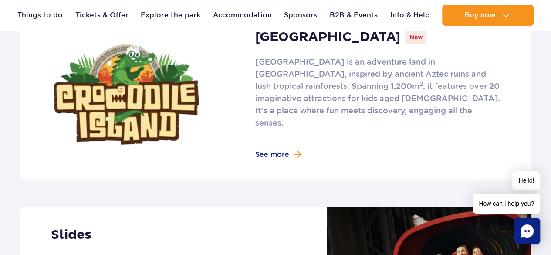
scroll to position [614, 0]
click at [287, 145] on link at bounding box center [275, 95] width 511 height 170
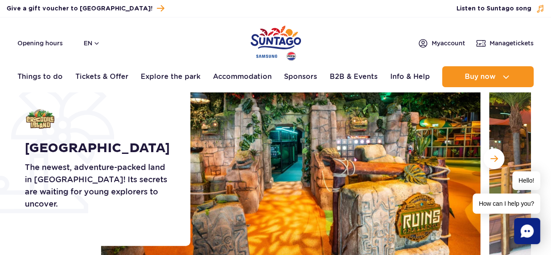
scroll to position [106, 0]
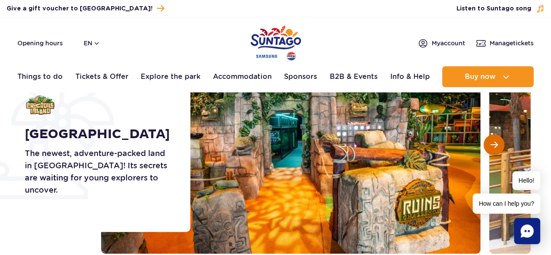
click at [494, 149] on button "Next slide" at bounding box center [494, 144] width 21 height 21
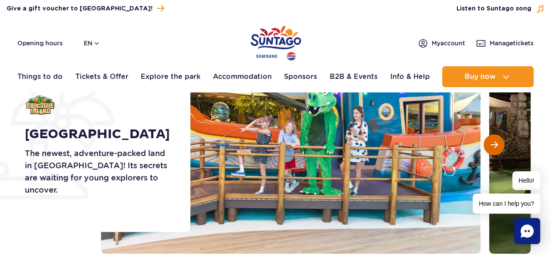
click at [492, 148] on span "Next slide" at bounding box center [494, 145] width 7 height 8
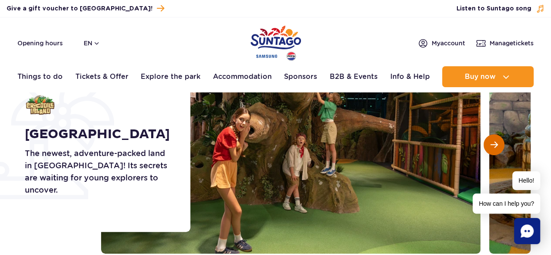
click at [493, 148] on button "Next slide" at bounding box center [494, 144] width 21 height 21
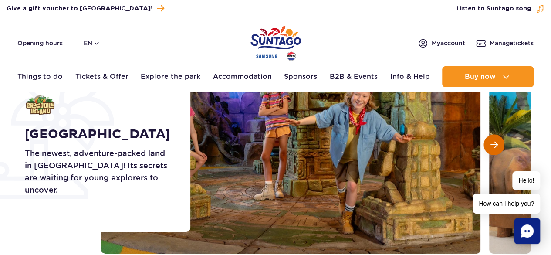
click at [494, 151] on button "Next slide" at bounding box center [494, 144] width 21 height 21
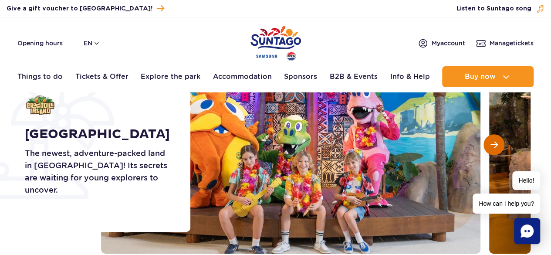
click at [493, 150] on button "Next slide" at bounding box center [494, 144] width 21 height 21
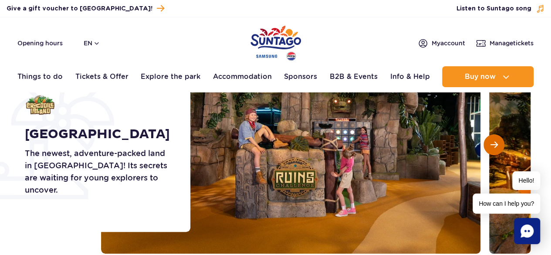
click at [493, 146] on span "Next slide" at bounding box center [494, 145] width 7 height 8
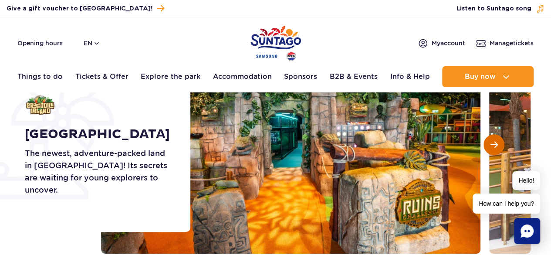
click at [499, 145] on button "Next slide" at bounding box center [494, 144] width 21 height 21
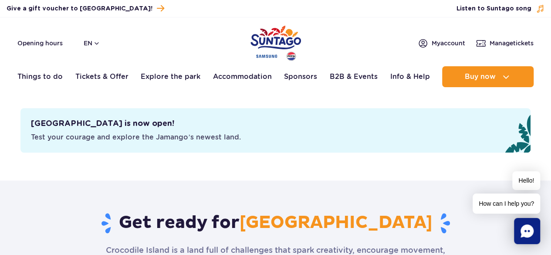
scroll to position [356, 0]
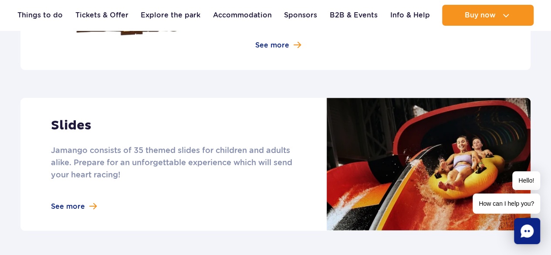
click at [75, 193] on link at bounding box center [275, 164] width 511 height 133
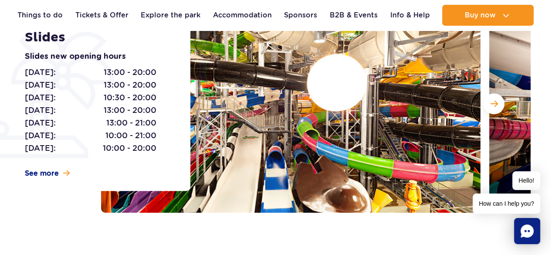
scroll to position [148, 0]
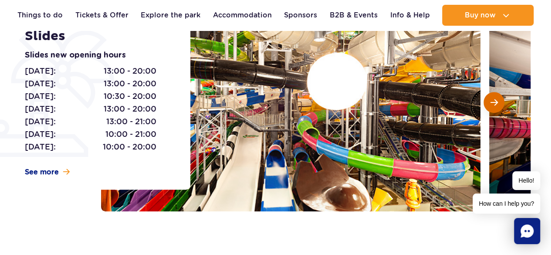
click at [494, 104] on span "Next slide" at bounding box center [494, 103] width 7 height 8
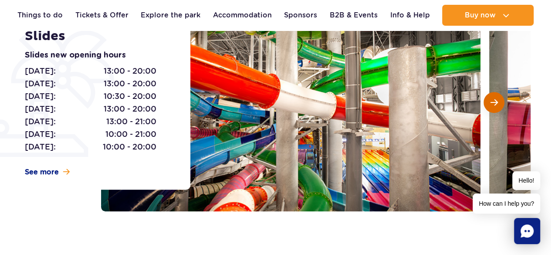
click at [494, 106] on span "Next slide" at bounding box center [494, 103] width 7 height 8
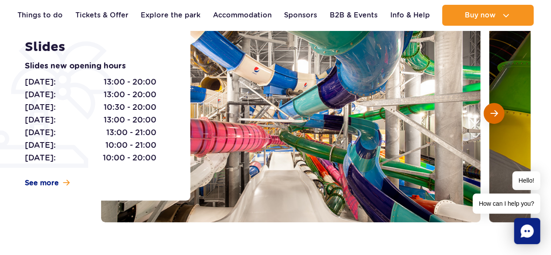
scroll to position [138, 0]
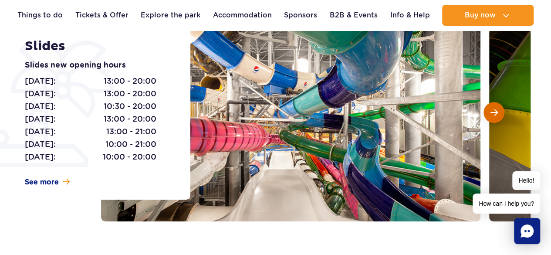
click at [494, 112] on span "Next slide" at bounding box center [494, 113] width 7 height 8
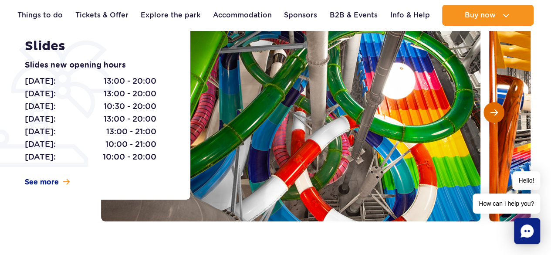
click at [493, 113] on span "Next slide" at bounding box center [494, 113] width 7 height 8
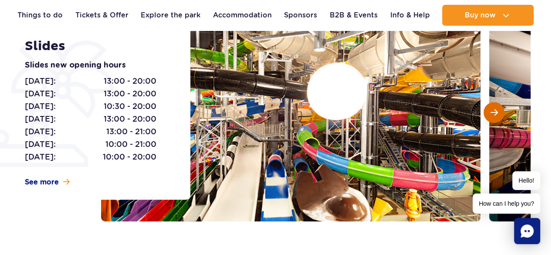
click at [494, 112] on span "Next slide" at bounding box center [494, 113] width 7 height 8
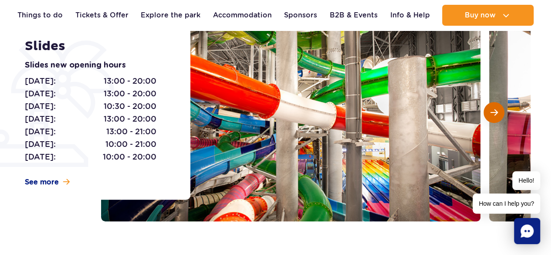
click at [494, 112] on span "Next slide" at bounding box center [494, 113] width 7 height 8
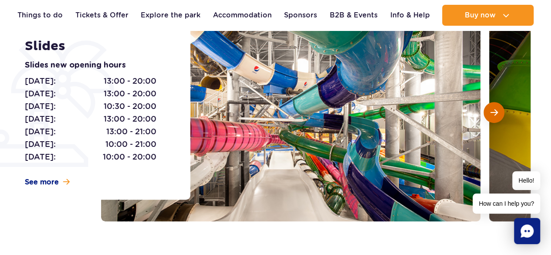
click at [494, 114] on span "Next slide" at bounding box center [494, 113] width 7 height 8
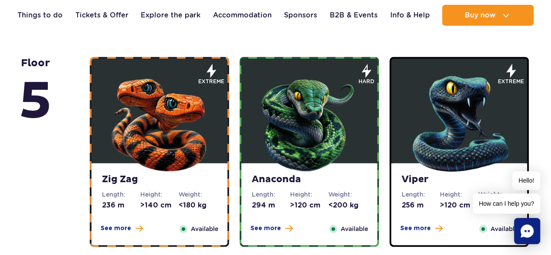
scroll to position [586, 0]
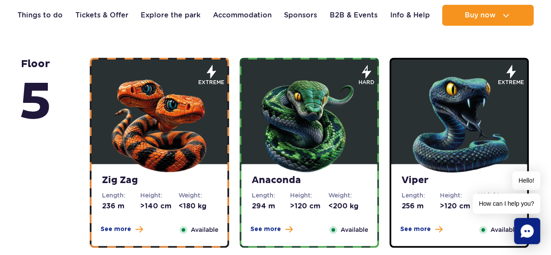
click at [475, 135] on img at bounding box center [459, 122] width 105 height 105
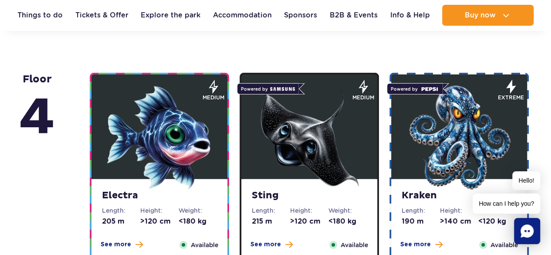
scroll to position [1092, 0]
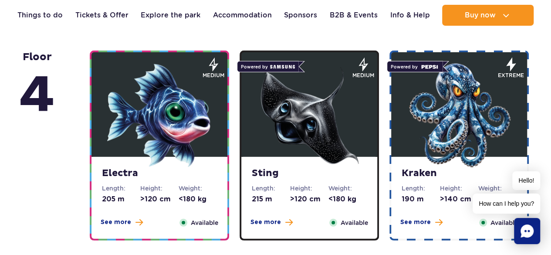
click at [476, 133] on img at bounding box center [459, 115] width 105 height 105
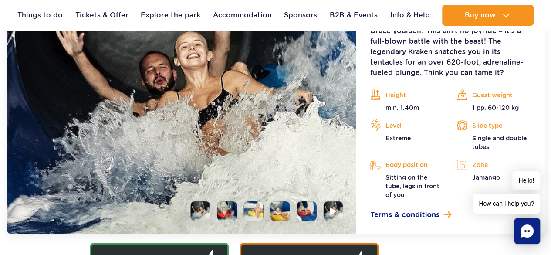
scroll to position [1149, 0]
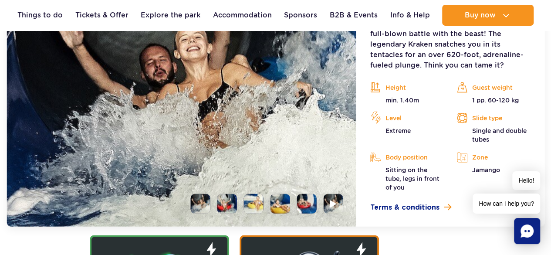
click at [223, 204] on li at bounding box center [228, 204] width 20 height 20
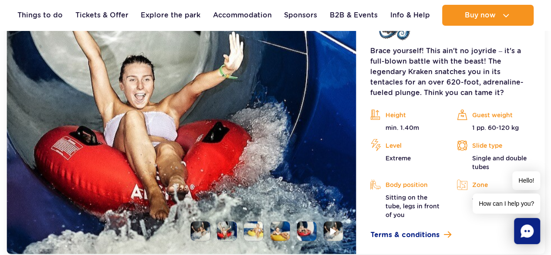
scroll to position [1126, 0]
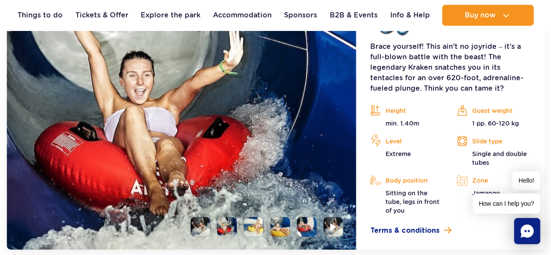
click at [255, 223] on li at bounding box center [254, 227] width 20 height 20
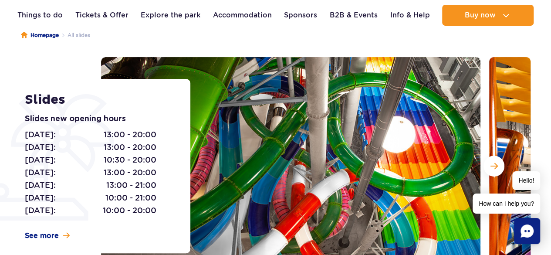
scroll to position [0, 0]
